Goal: Information Seeking & Learning: Compare options

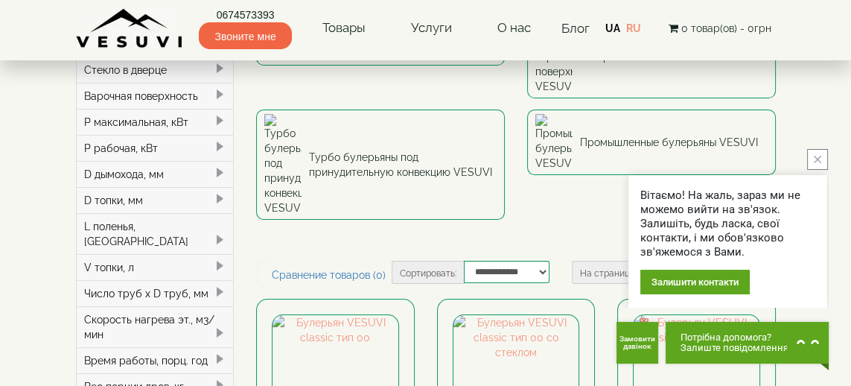
scroll to position [111, 0]
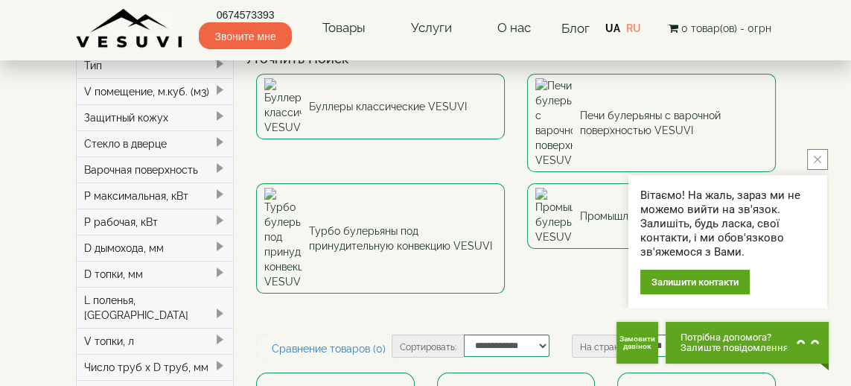
click at [689, 108] on font "Печи булерьяны с варочной поверхностью VESUVI" at bounding box center [674, 123] width 188 height 30
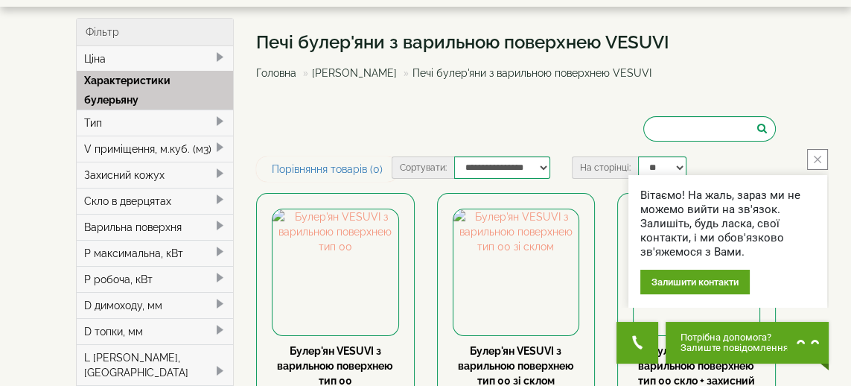
scroll to position [54, 0]
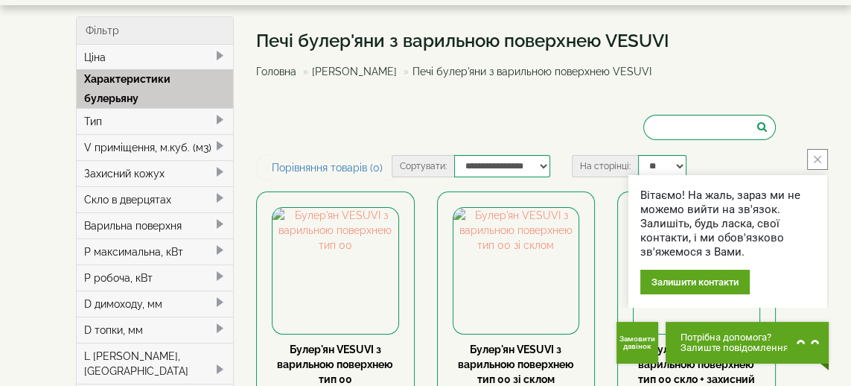
click at [815, 163] on icon "close button" at bounding box center [817, 159] width 7 height 7
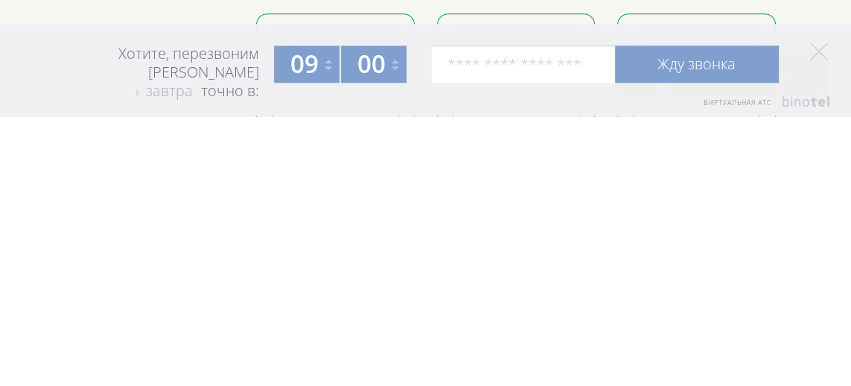
scroll to position [586, 0]
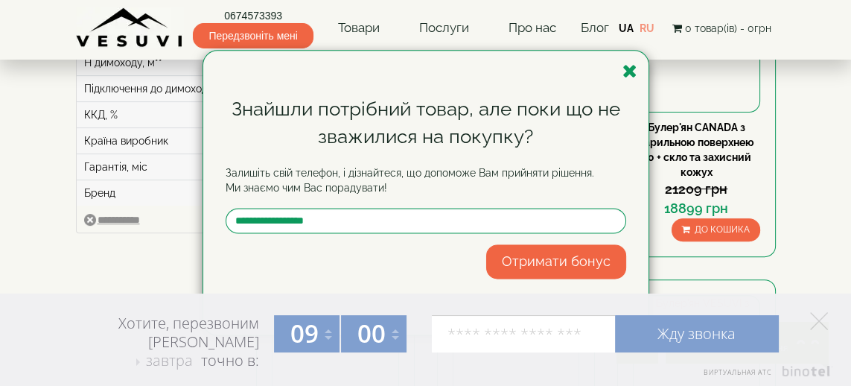
click at [830, 107] on div "Знайшли потрібний товар, але поки що не зважилися на покупку? Залишіть свій тел…" at bounding box center [425, 193] width 851 height 386
click at [632, 71] on icon "button" at bounding box center [629, 71] width 15 height 19
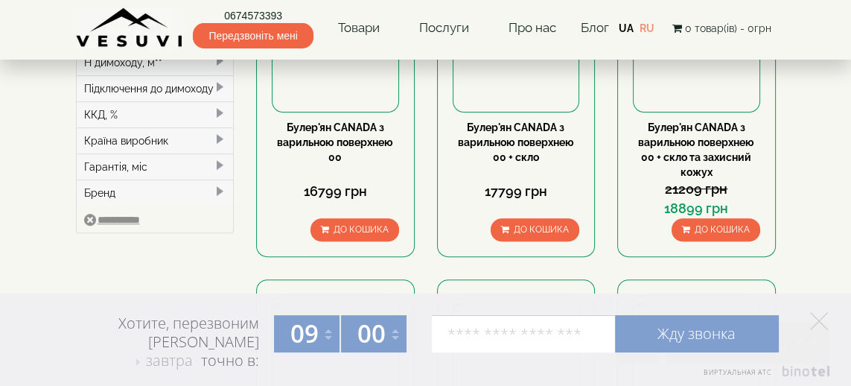
click at [827, 318] on icon at bounding box center [819, 321] width 18 height 18
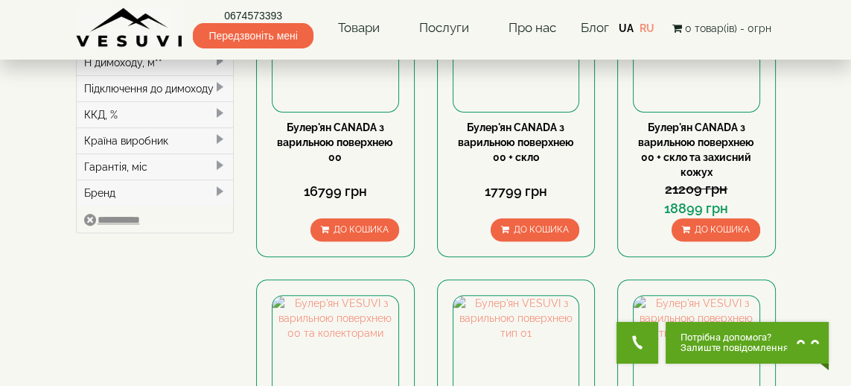
click at [713, 153] on link "Булер'ян CANADA з варильною поверхнею 00 + скло та захисний кожух" at bounding box center [696, 149] width 116 height 57
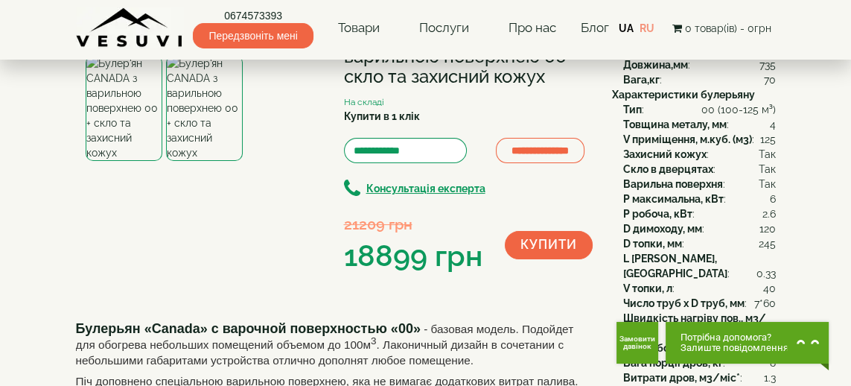
scroll to position [100, 0]
click at [194, 161] on img at bounding box center [204, 108] width 77 height 106
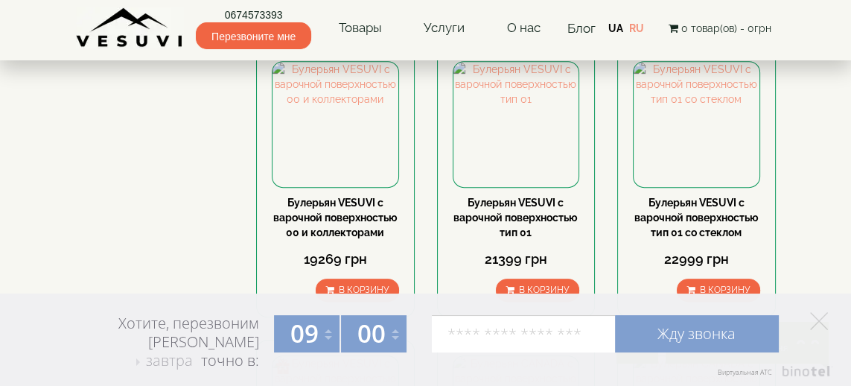
scroll to position [822, 0]
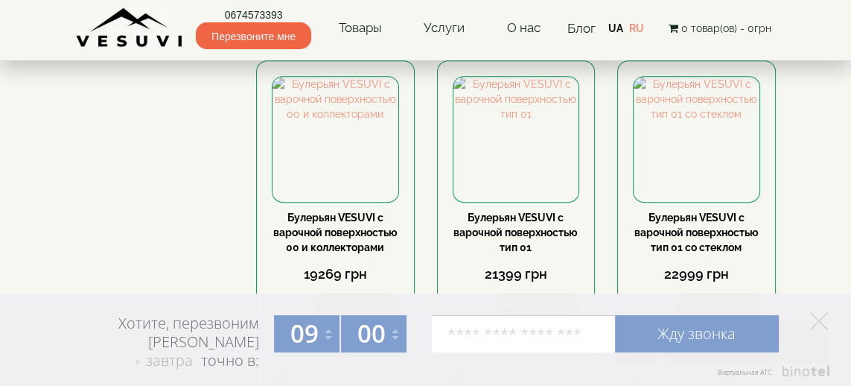
click at [538, 216] on font "Булерьян VESUVI с варочной поверхностью тип 01" at bounding box center [515, 232] width 124 height 42
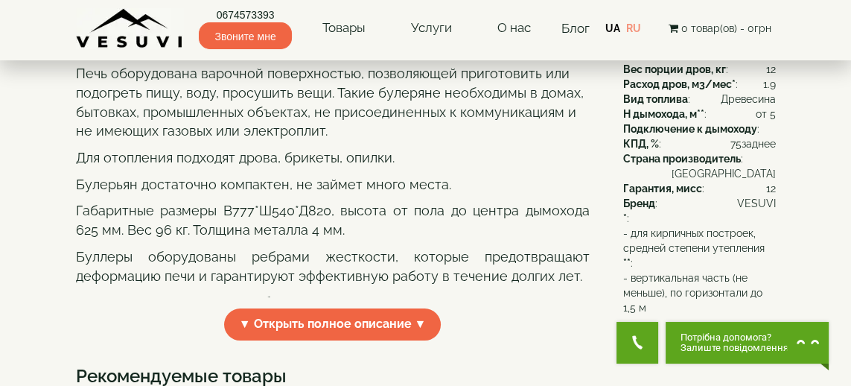
scroll to position [395, 0]
click at [406, 330] on font "▼ Открыть полное описание ▼" at bounding box center [333, 323] width 188 height 14
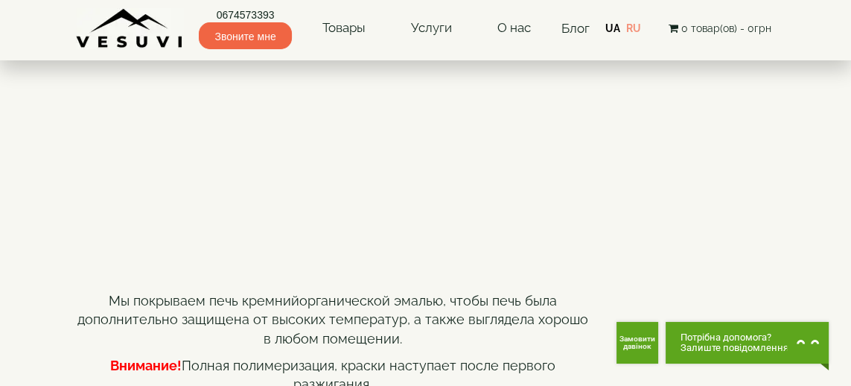
scroll to position [692, 0]
